Goal: Navigation & Orientation: Find specific page/section

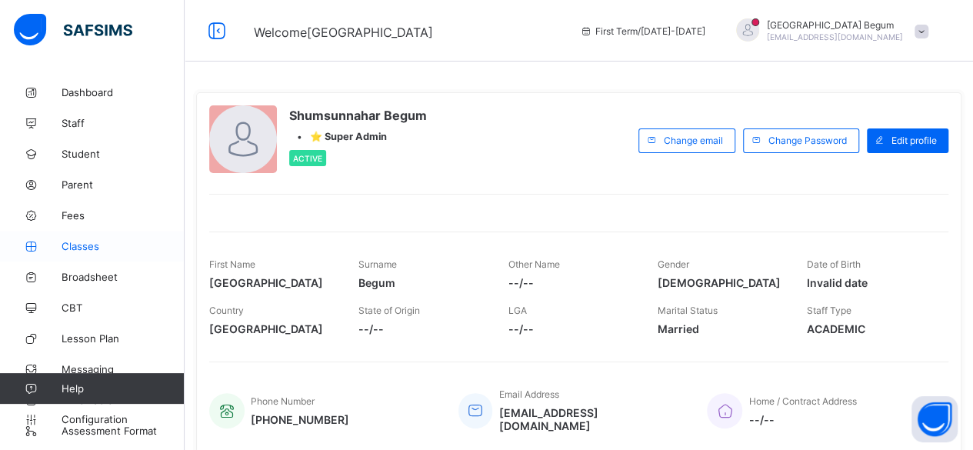
click at [69, 246] on span "Classes" at bounding box center [123, 246] width 123 height 12
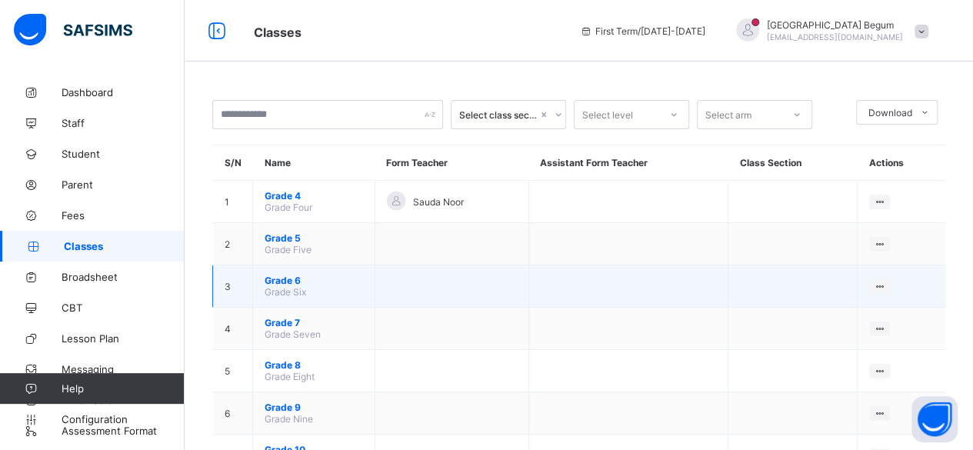
click at [290, 277] on span "Grade 6" at bounding box center [314, 281] width 98 height 12
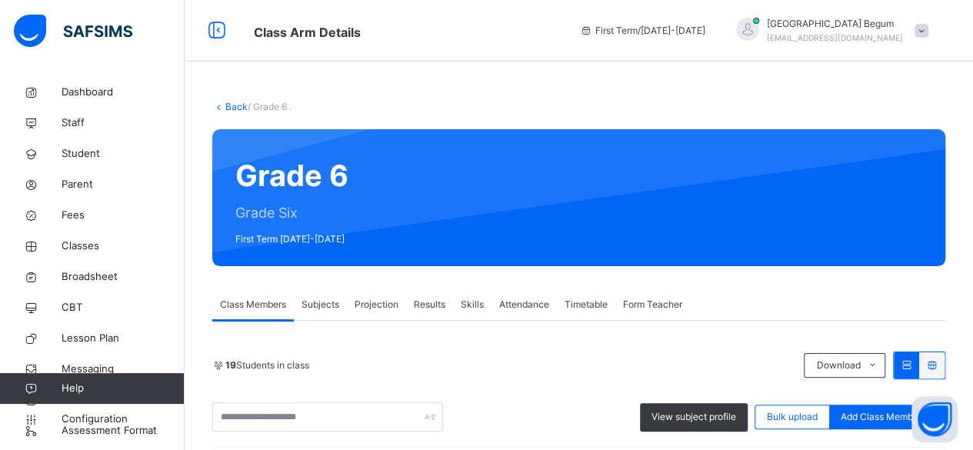
scroll to position [78, 0]
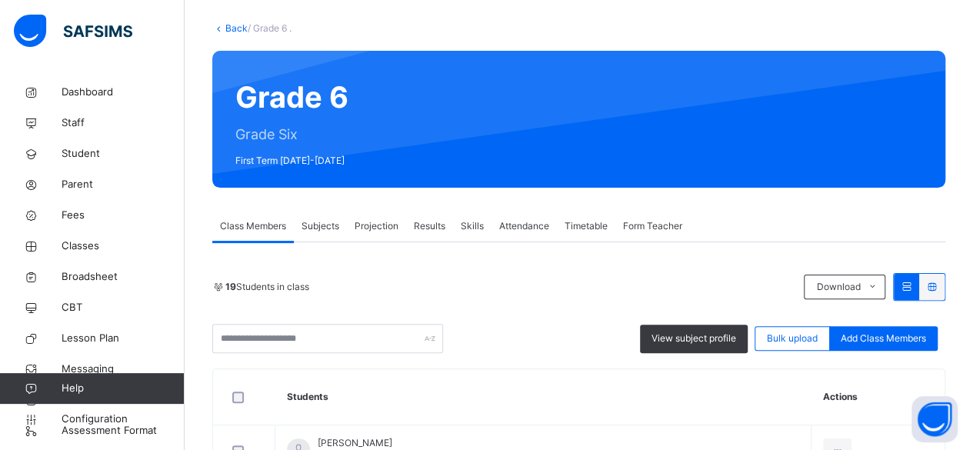
click at [383, 238] on div "Projection" at bounding box center [376, 226] width 59 height 31
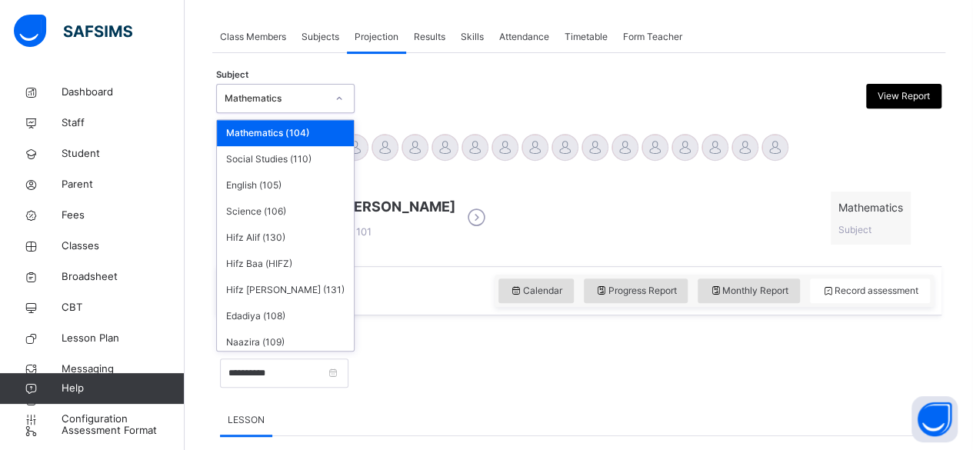
scroll to position [5, 0]
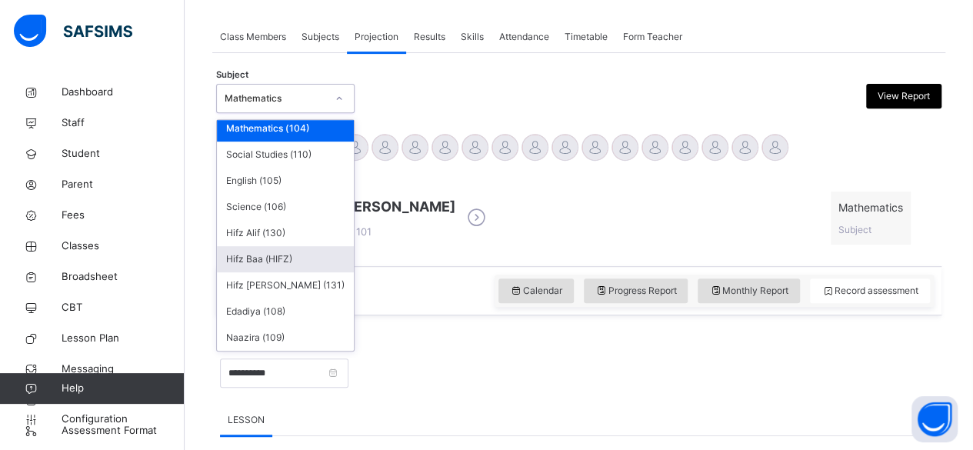
click at [238, 260] on div "Hifz Baa (HIFZ)" at bounding box center [285, 259] width 137 height 26
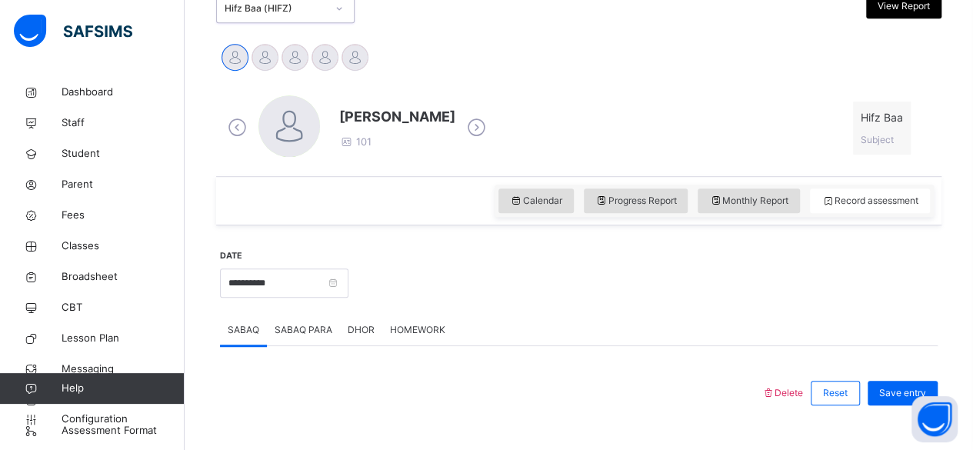
scroll to position [355, 0]
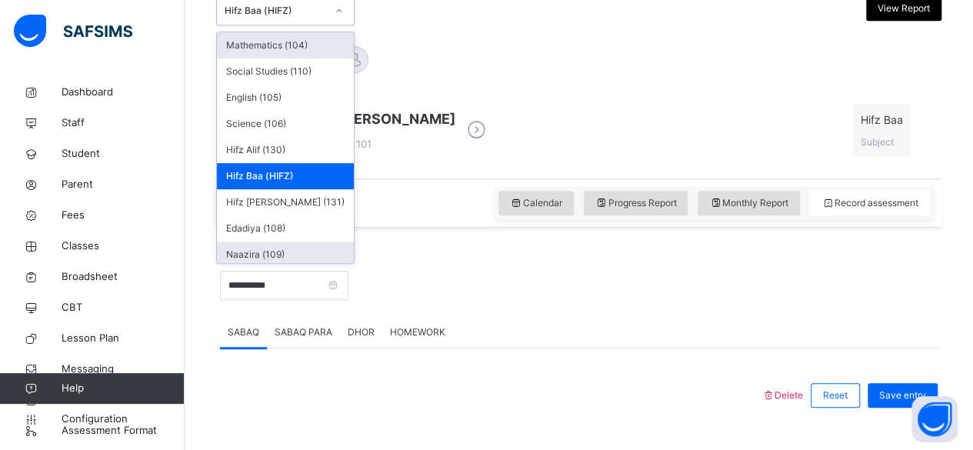
click at [246, 256] on div "Naazira (109)" at bounding box center [285, 254] width 137 height 26
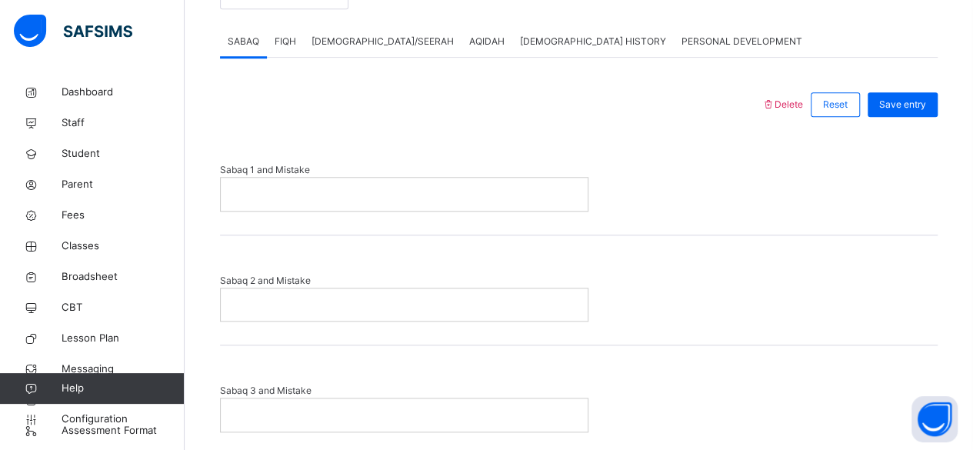
scroll to position [646, 0]
click at [282, 43] on span "FIQH" at bounding box center [286, 42] width 22 height 14
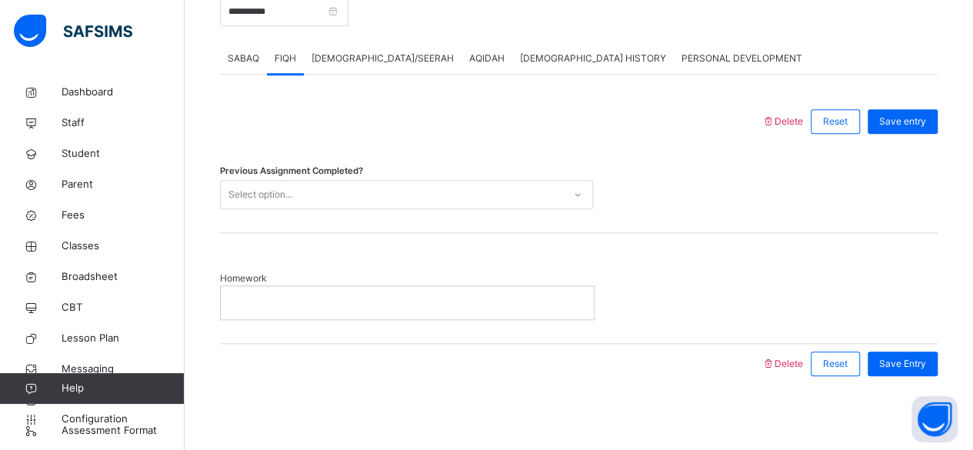
click at [341, 54] on span "[DEMOGRAPHIC_DATA]/SEERAH" at bounding box center [382, 59] width 142 height 14
click at [520, 58] on span "[DEMOGRAPHIC_DATA] HISTORY" at bounding box center [593, 59] width 146 height 14
